Goal: Find specific page/section: Find specific page/section

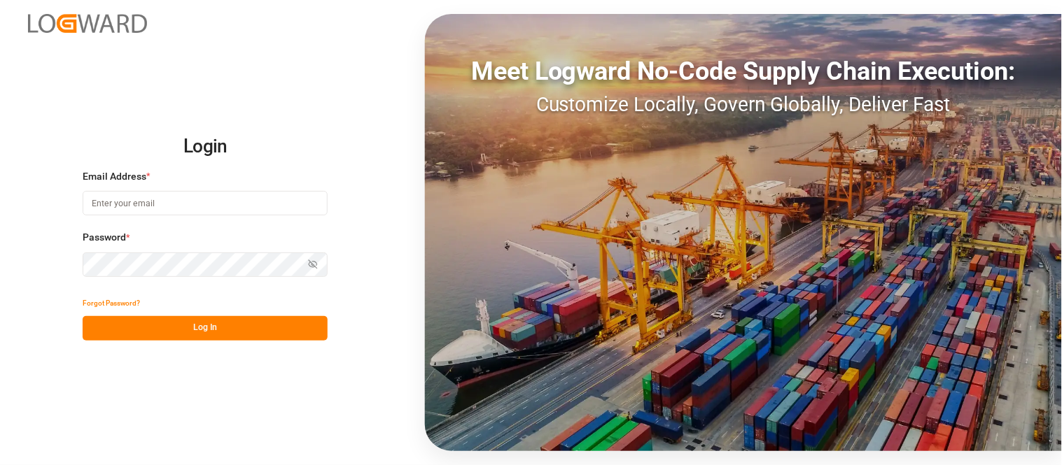
click at [151, 203] on input at bounding box center [205, 203] width 245 height 24
type input "[PERSON_NAME][DOMAIN_NAME][EMAIL_ADDRESS][DOMAIN_NAME]"
click at [318, 262] on icon "button" at bounding box center [313, 265] width 10 height 10
click at [239, 324] on button "Log In" at bounding box center [205, 328] width 245 height 24
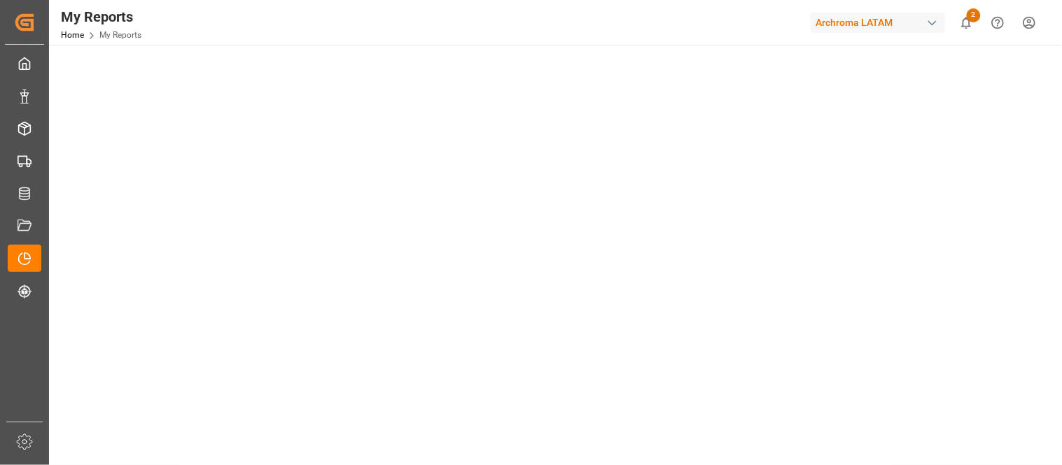
scroll to position [401, 0]
click at [1052, 197] on main "Select Category Transport Select Report Containers Dashboard Copy Link" at bounding box center [554, 228] width 1010 height 1148
click at [957, 24] on button "2" at bounding box center [965, 22] width 31 height 31
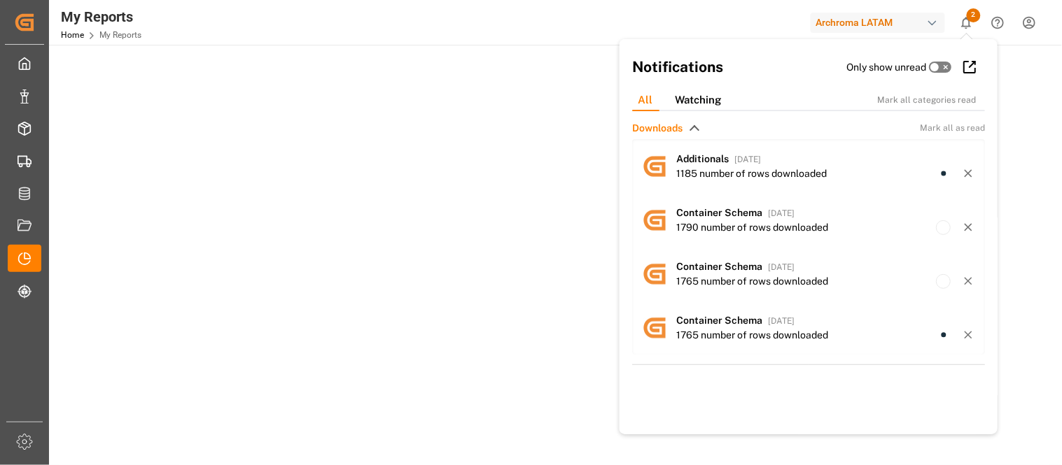
click at [716, 19] on div at bounding box center [742, 22] width 118 height 24
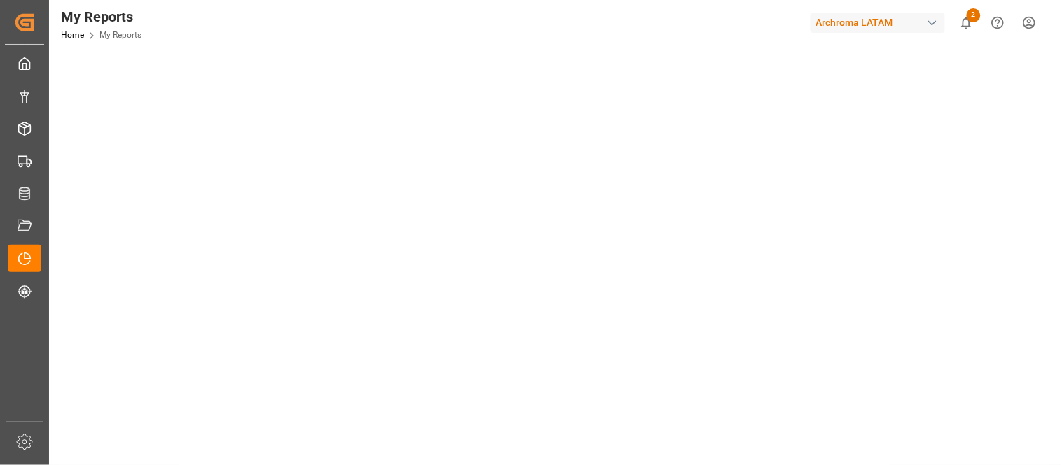
scroll to position [0, 0]
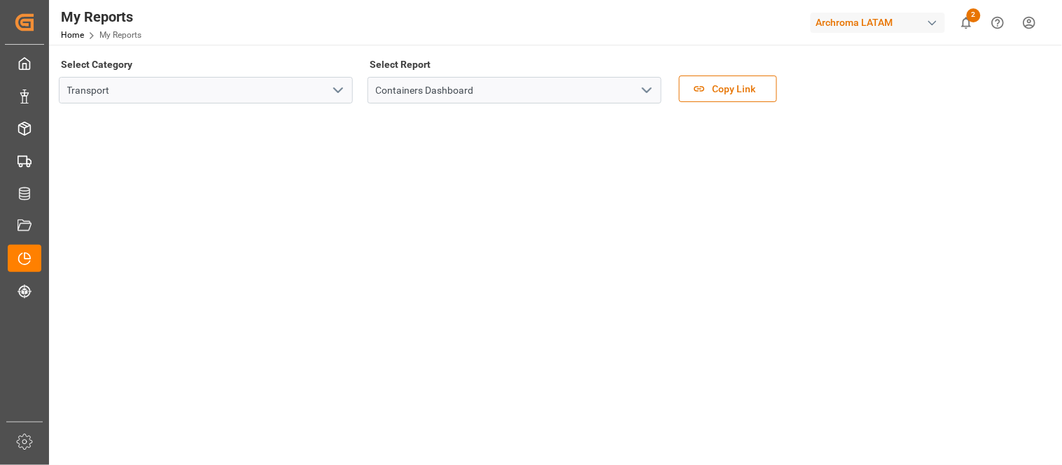
click at [929, 21] on div "button" at bounding box center [932, 23] width 14 height 14
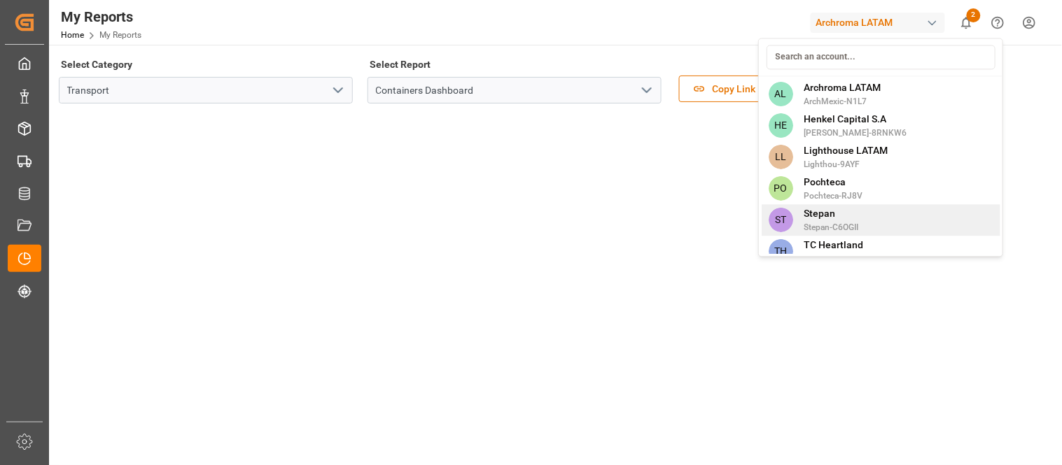
click at [871, 212] on div "ST [PERSON_NAME]-C6OGII" at bounding box center [880, 219] width 239 height 31
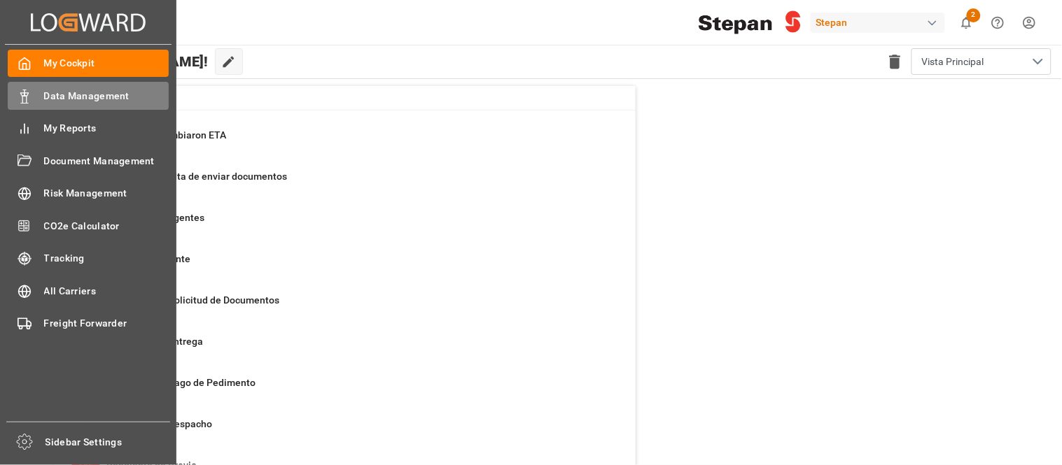
click at [92, 94] on span "Data Management" at bounding box center [106, 96] width 125 height 15
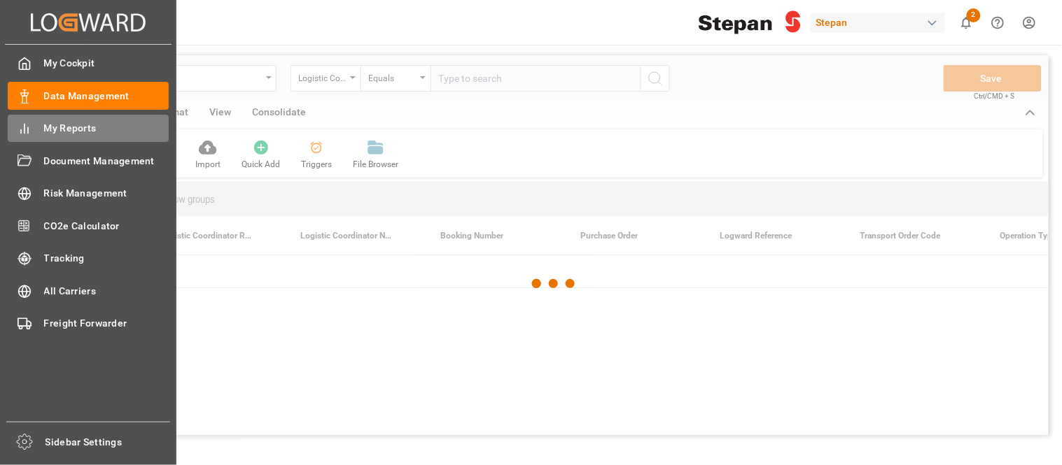
click at [41, 132] on div "My Reports My Reports" at bounding box center [88, 128] width 161 height 27
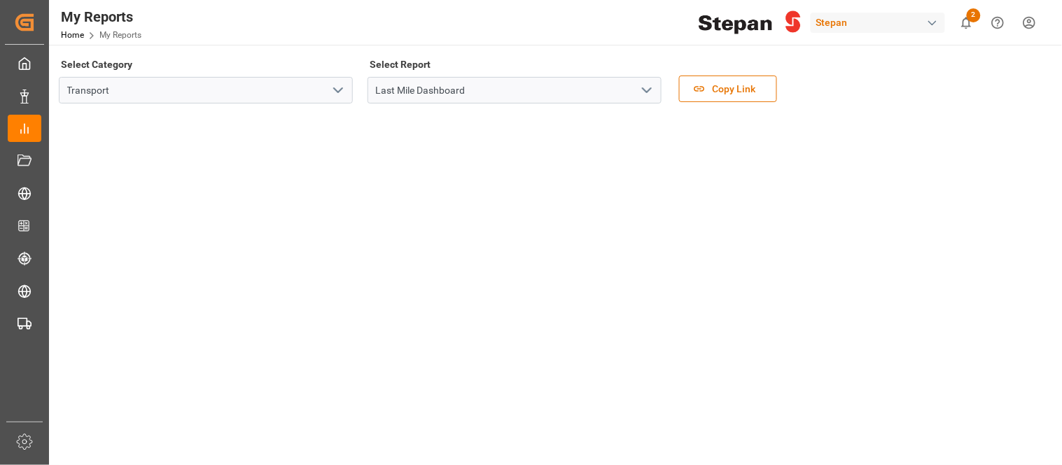
click at [643, 85] on icon "open menu" at bounding box center [646, 90] width 17 height 17
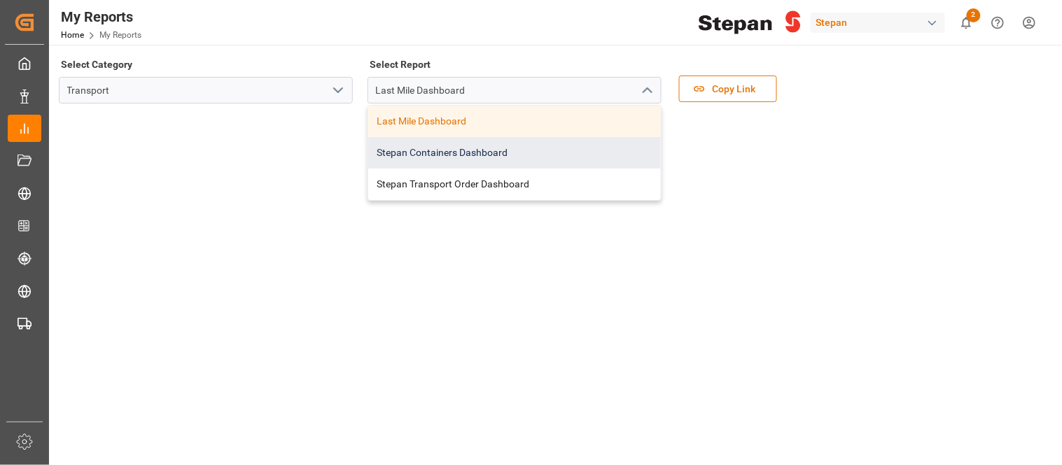
click at [500, 157] on div "Stepan Containers Dashboard" at bounding box center [514, 152] width 293 height 31
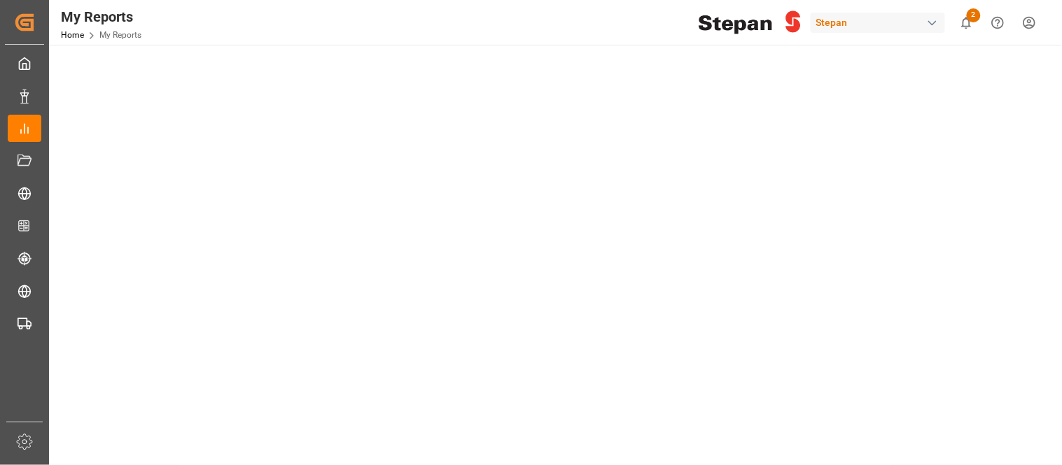
scroll to position [466, 0]
click at [931, 16] on div "button" at bounding box center [932, 23] width 14 height 14
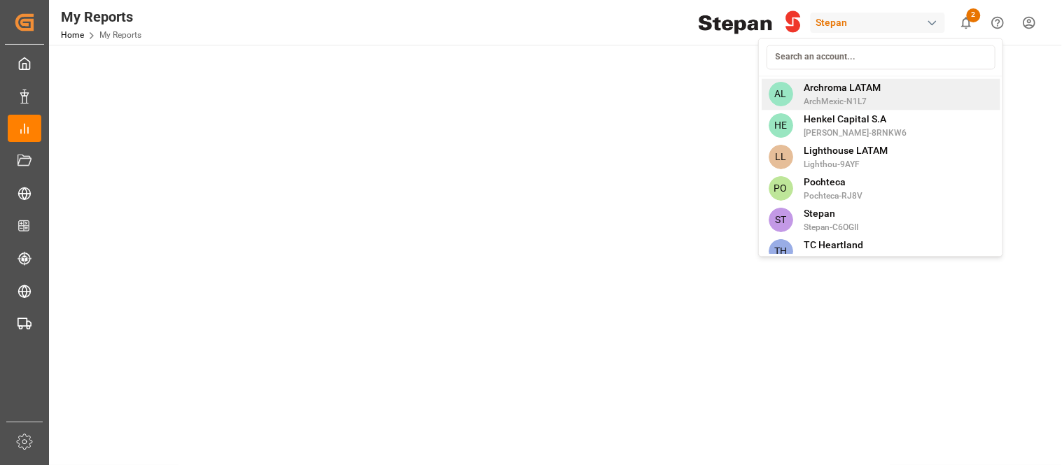
click at [866, 97] on span "ArchMexic-N1L7" at bounding box center [842, 101] width 77 height 13
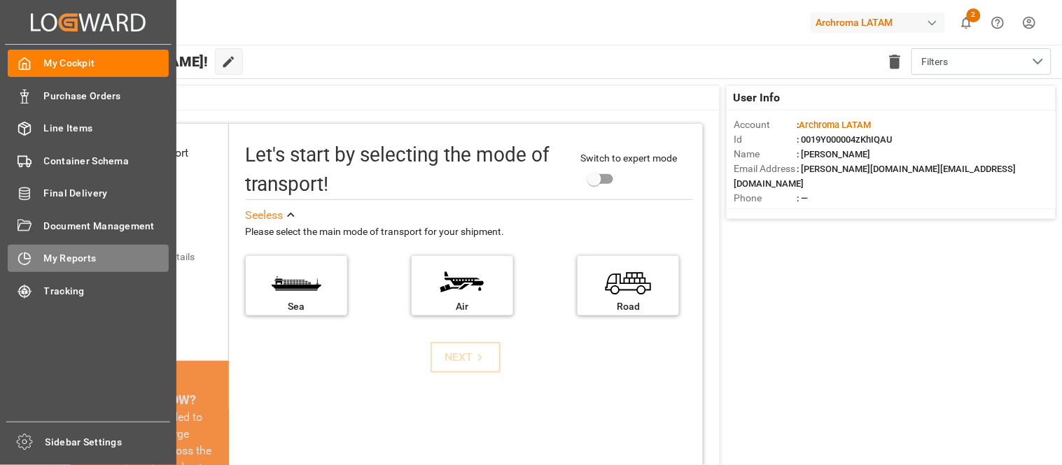
click at [53, 254] on span "My Reports" at bounding box center [106, 258] width 125 height 15
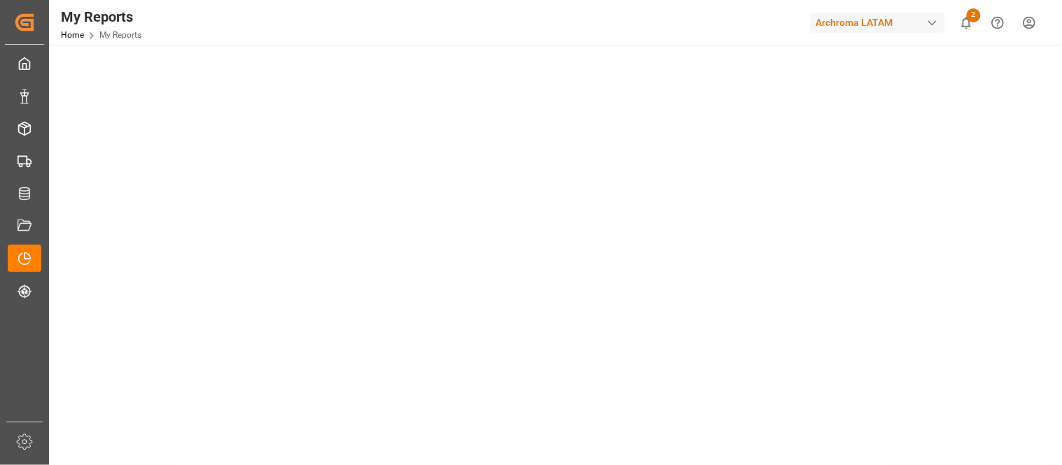
scroll to position [479, 0]
